Goal: Contribute content: Add original content to the website for others to see

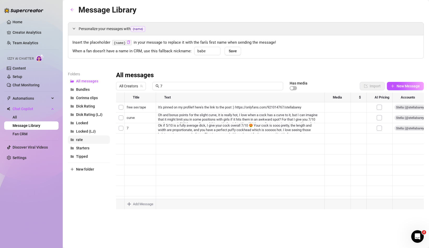
click at [80, 141] on span "rate" at bounding box center [79, 140] width 7 height 4
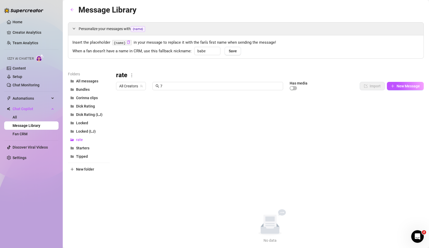
click at [184, 155] on div "rate All Creators 7 Has media Import New Message Title Text Media $ AI Pricing …" at bounding box center [270, 157] width 308 height 172
click at [188, 88] on input "7" at bounding box center [220, 86] width 120 height 6
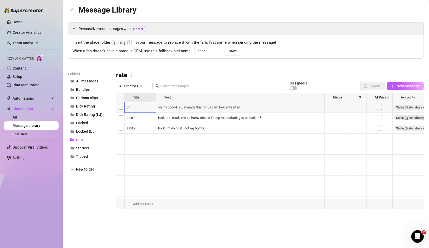
click at [337, 120] on div at bounding box center [270, 151] width 308 height 117
click at [122, 117] on div at bounding box center [270, 151] width 308 height 117
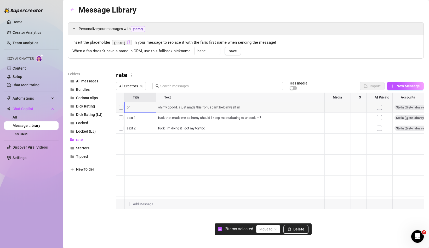
click at [122, 129] on div at bounding box center [270, 151] width 308 height 117
click at [297, 228] on span "Delete" at bounding box center [299, 229] width 11 height 4
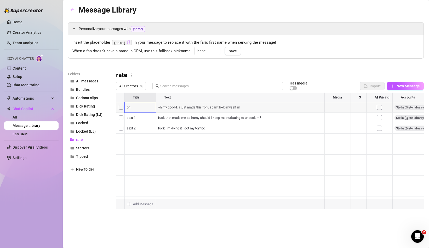
scroll to position [10, 0]
click at [359, 169] on div at bounding box center [270, 151] width 308 height 117
click at [345, 240] on main "Message Library Personalize your messages with {name} Insert the placeholder {n…" at bounding box center [246, 124] width 367 height 248
click at [122, 108] on div at bounding box center [270, 151] width 308 height 117
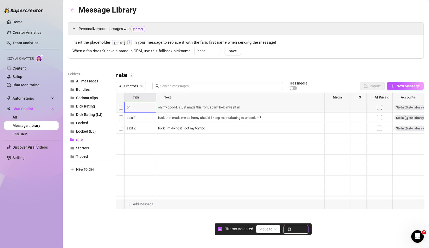
click at [300, 226] on button "Delete" at bounding box center [296, 229] width 25 height 8
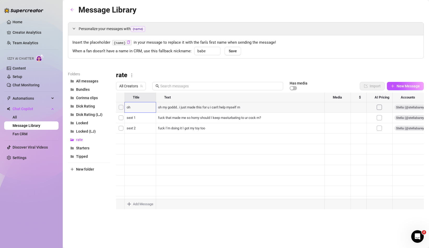
click at [380, 117] on div at bounding box center [270, 151] width 308 height 117
click at [133, 75] on icon "more" at bounding box center [131, 75] width 5 height 5
click at [142, 86] on link "Rename" at bounding box center [142, 84] width 19 height 4
type input "r"
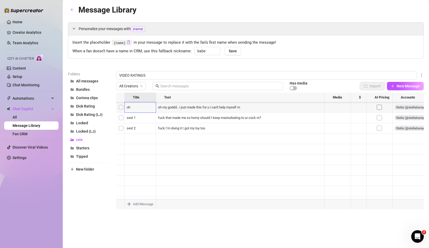
type input "VIDEO RATINGS"
click at [244, 233] on main "Message Library Personalize your messages with {name} Insert the placeholder {n…" at bounding box center [246, 124] width 367 height 248
click at [200, 159] on div at bounding box center [270, 151] width 308 height 117
click at [205, 160] on div at bounding box center [270, 151] width 308 height 117
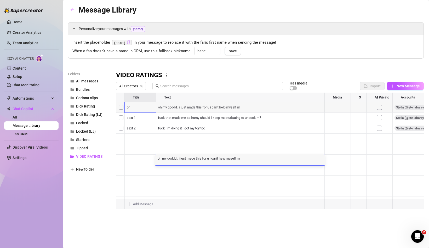
scroll to position [0, 0]
click at [209, 159] on textarea "oh my goddd.. i just made this for u i can't help myself rn" at bounding box center [240, 158] width 170 height 5
click at [211, 159] on textarea "oh my goddd.. i just made this for u i can't help myself rn" at bounding box center [240, 158] width 170 height 5
click at [210, 159] on textarea "oh my goddd.. i just made this for u i can't help myself rn" at bounding box center [240, 158] width 170 height 5
click at [250, 161] on div "oh my goddd.. i just made this for u i can't help myself rn oh my goddd.. i jus…" at bounding box center [240, 159] width 170 height 11
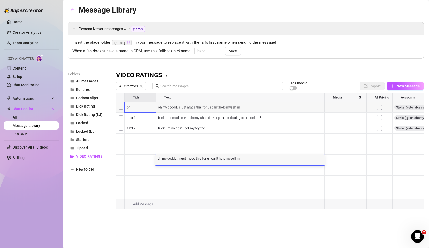
click at [245, 159] on textarea "oh my goddd.. i just made this for u i can't help myself rn" at bounding box center [240, 158] width 170 height 5
type textarea "oh my goddd.. i just made this for u i can't help myself rn looking at your pic…"
drag, startPoint x: 278, startPoint y: 160, endPoint x: 243, endPoint y: 159, distance: 34.8
click at [243, 159] on textarea "oh my goddd.. i just made this for u i can't help myself rn looking at your pic…" at bounding box center [240, 158] width 170 height 5
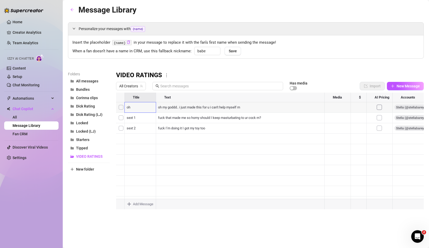
click at [244, 172] on div at bounding box center [270, 151] width 308 height 117
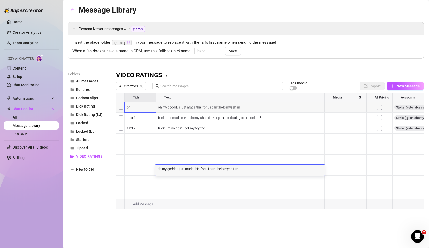
click at [243, 171] on textarea "oh my goddd i just made this for u i can't help myself rn" at bounding box center [240, 168] width 170 height 5
paste textarea "looking at your picture"
type textarea "oh my goddd i just made this for u i can't help myself rn looking at your pictu…"
click at [247, 183] on div at bounding box center [270, 151] width 308 height 117
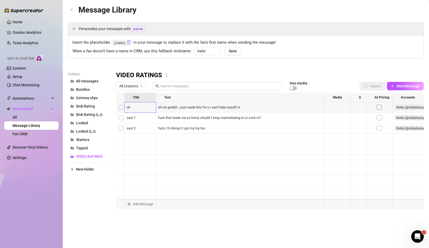
click at [247, 183] on div at bounding box center [270, 151] width 308 height 117
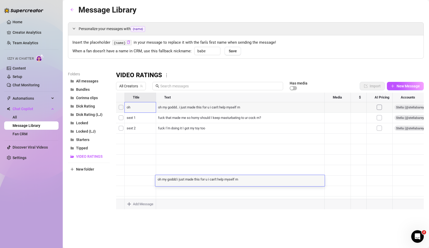
click at [246, 181] on textarea "oh my goddd i just made this for u i can't help myself rn" at bounding box center [240, 179] width 170 height 5
type textarea "oh my goddd i just made this for u i can't help myself rn looking at your pictu…"
click at [247, 190] on div at bounding box center [270, 151] width 308 height 117
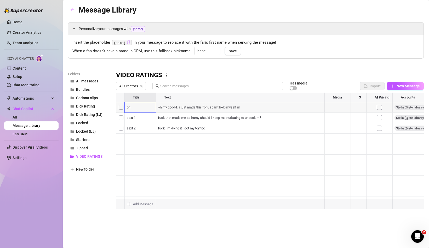
click at [247, 190] on div at bounding box center [270, 151] width 308 height 117
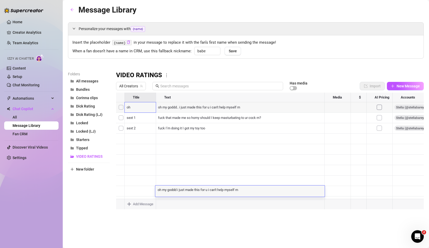
click at [245, 190] on textarea "oh my goddd i just made this for u i can't help myself rn" at bounding box center [240, 189] width 170 height 5
type textarea "oh my goddd i just made this for u i can't help myself rn looking at your pictu…"
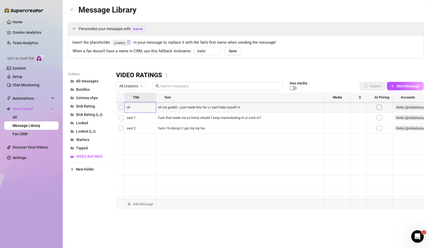
click at [247, 162] on div at bounding box center [270, 151] width 308 height 117
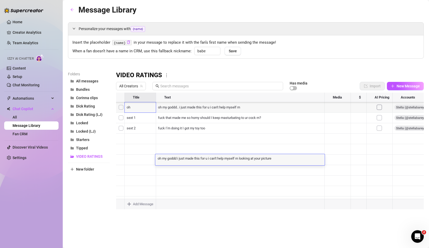
click at [248, 170] on div at bounding box center [270, 151] width 308 height 117
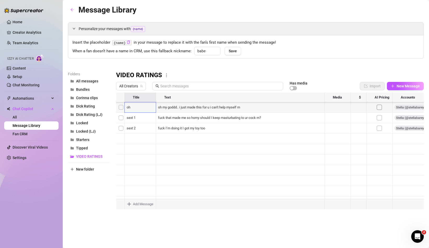
click at [248, 170] on div at bounding box center [270, 151] width 308 height 117
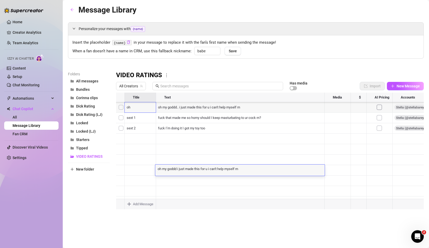
click at [246, 171] on div "oh my goddd i just made this for u i can't help myself rn oh my goddd i just ma…" at bounding box center [240, 170] width 170 height 11
click at [246, 170] on textarea "oh my goddd i just made this for u i can't help myself rn" at bounding box center [240, 168] width 170 height 5
paste textarea "looking at your picture"
type textarea "oh my goddd i just made this for u i can't help myself rn looking at your pictu…"
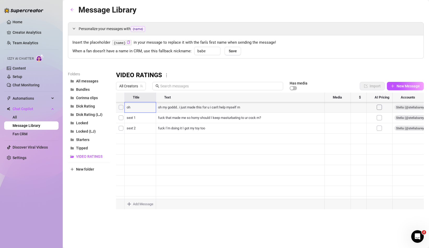
click at [246, 181] on div at bounding box center [270, 151] width 308 height 117
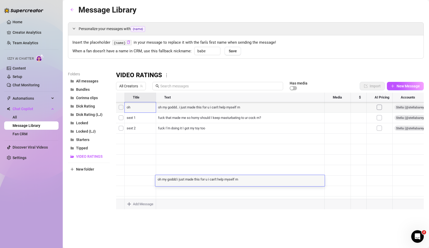
click at [246, 181] on textarea "oh my goddd i just made this for u i can't help myself rn" at bounding box center [240, 179] width 170 height 5
type textarea "oh my goddd i just made this for u i can't help myself rn looking at your pictu…"
click at [255, 213] on div "Message Library Personalize your messages with {name} Insert the placeholder {n…" at bounding box center [246, 118] width 356 height 229
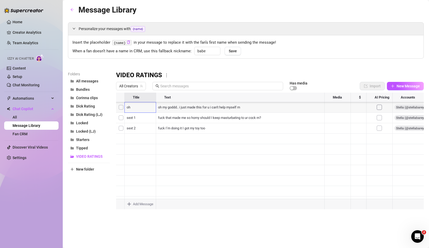
click at [142, 138] on div at bounding box center [270, 151] width 308 height 117
click at [141, 129] on div at bounding box center [270, 151] width 308 height 117
click at [149, 128] on textarea "perfect cock" at bounding box center [140, 126] width 32 height 5
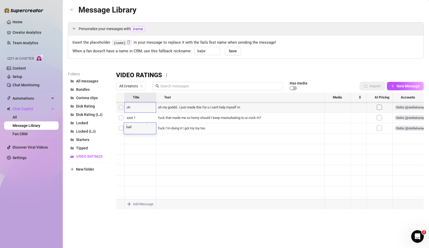
type textarea "perfect cock (w/ balls"
type textarea ")"
type textarea "perfect cock (w/ balls)"
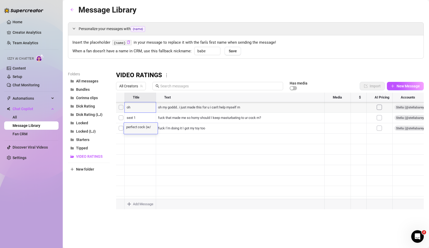
scroll to position [0, 0]
click at [171, 228] on div "Message Library Personalize your messages with {name} Insert the placeholder {n…" at bounding box center [246, 118] width 356 height 229
click at [276, 150] on div at bounding box center [270, 151] width 308 height 117
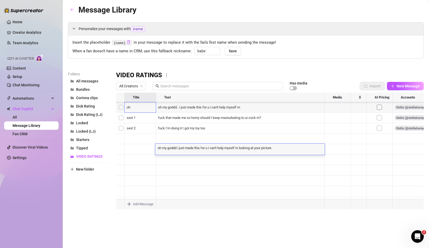
click at [279, 149] on textarea "oh my goddd i just made this for u i can't help myself rn looking at your pictu…" at bounding box center [240, 147] width 170 height 5
type textarea "oh my goddd i just made this for u i can't help myself rn looking at you"
click at [274, 140] on div at bounding box center [270, 151] width 308 height 117
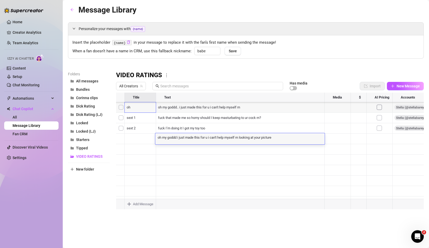
click at [283, 139] on textarea "oh my goddd i just made this for u i can't help myself rn looking at your pictu…" at bounding box center [240, 137] width 170 height 5
type textarea "oh my goddd i just made this for u i can't help myself rn looking at you"
click at [277, 128] on div at bounding box center [270, 151] width 308 height 117
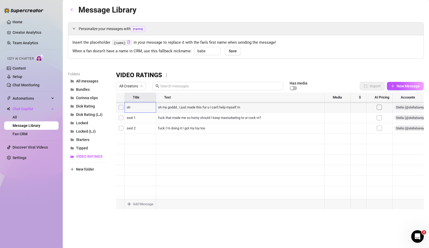
click at [277, 128] on div at bounding box center [270, 151] width 308 height 117
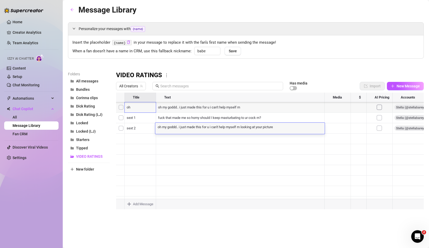
click at [281, 128] on textarea "oh my goddd.. i just made this for u i can't help myself rn looking at your pic…" at bounding box center [240, 126] width 170 height 5
type textarea "oh my goddd.. i just made this for u i can't help myself rn looking at you"
click at [277, 160] on div at bounding box center [270, 151] width 308 height 117
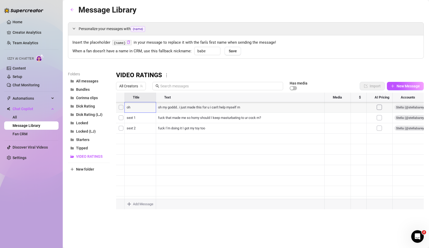
click at [277, 160] on div at bounding box center [270, 151] width 308 height 117
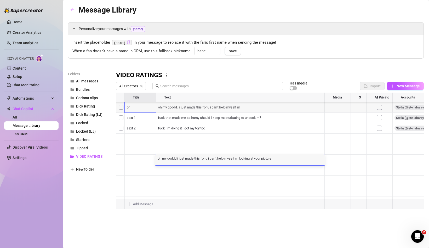
click at [277, 160] on textarea "oh my goddd i just made this for u i can't help myself rn looking at your pictu…" at bounding box center [240, 158] width 170 height 5
click at [285, 158] on textarea "oh my goddd i just made this for u i can't help myself rn looking at your pictu…" at bounding box center [240, 158] width 170 height 5
type textarea "oh my goddd i just made this for u i can't help myself rn looking at you"
click at [281, 172] on div at bounding box center [270, 151] width 308 height 117
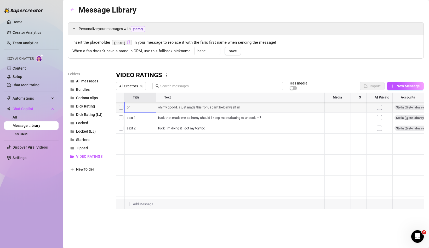
click at [281, 172] on div at bounding box center [270, 151] width 308 height 117
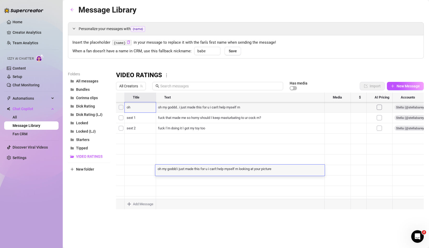
click at [277, 167] on textarea "oh my goddd i just made this for u i can't help myself rn looking at your pictu…" at bounding box center [240, 168] width 170 height 5
drag, startPoint x: 276, startPoint y: 170, endPoint x: 262, endPoint y: 170, distance: 13.9
click at [262, 170] on textarea "oh my goddd i just made this for u i can't help myself rn looking at your pictu…" at bounding box center [240, 168] width 170 height 5
type textarea "oh my goddd i just made this for u i can't help myself rn looking at you"
click at [267, 183] on div at bounding box center [270, 151] width 308 height 117
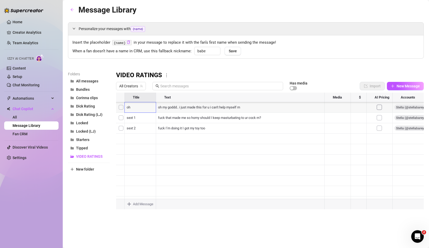
click at [267, 183] on div at bounding box center [270, 151] width 308 height 117
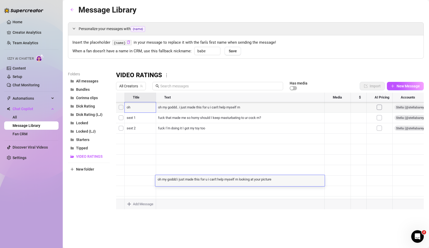
click at [278, 179] on textarea "oh my goddd i just made this for u i can't help myself rn looking at your pictu…" at bounding box center [240, 179] width 170 height 5
drag, startPoint x: 278, startPoint y: 179, endPoint x: 263, endPoint y: 179, distance: 15.2
click at [263, 179] on textarea "oh my goddd i just made this for u i can't help myself rn looking at your pictu…" at bounding box center [240, 179] width 170 height 5
type textarea "oh my goddd i just made this for u i can't help myself rn looking at you"
click at [267, 210] on div "Message Library Personalize your messages with {name} Insert the placeholder {n…" at bounding box center [246, 118] width 356 height 229
